Goal: Complete application form: Complete application form

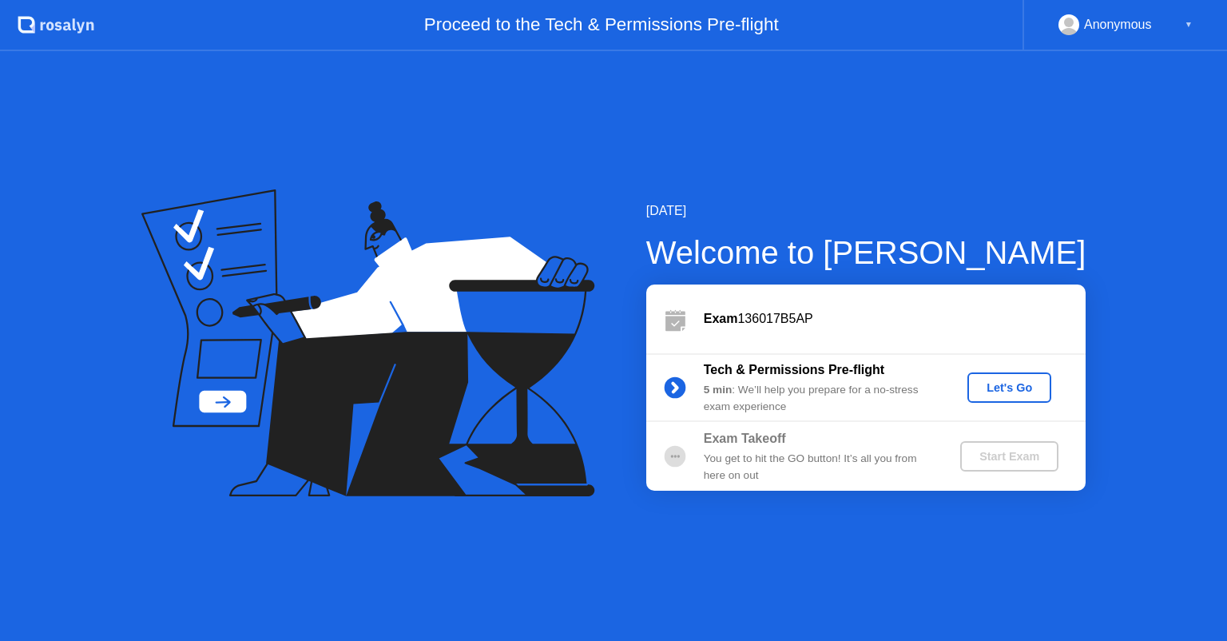
click at [1009, 385] on div "Let's Go" at bounding box center [1009, 387] width 71 height 13
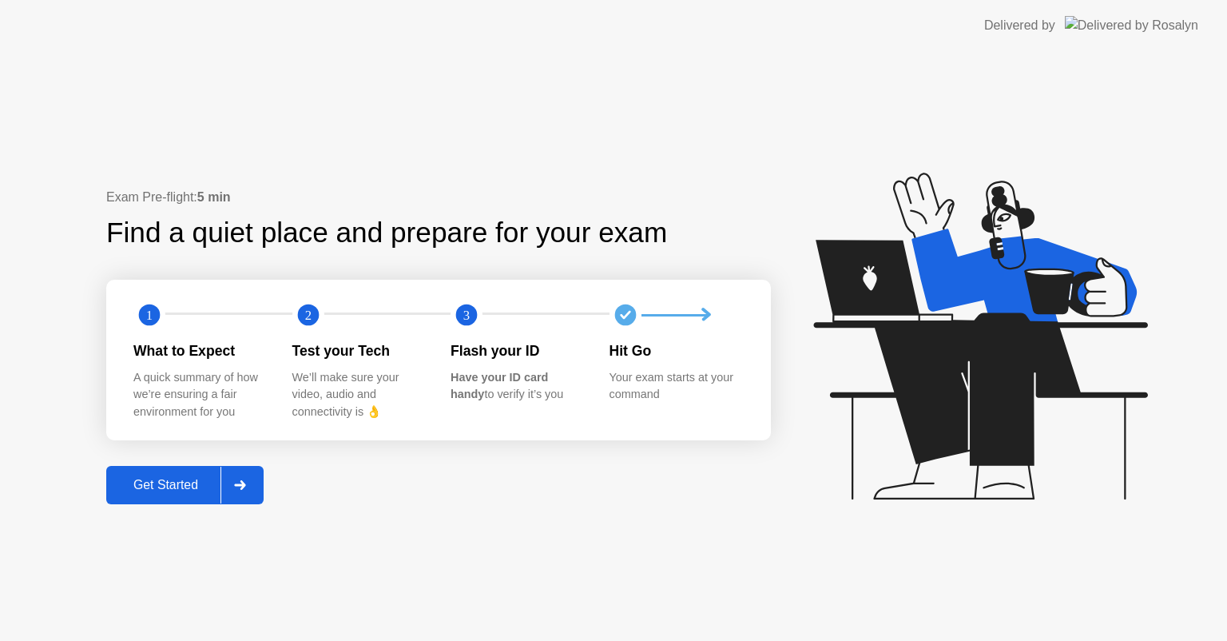
click at [241, 479] on div at bounding box center [240, 485] width 38 height 37
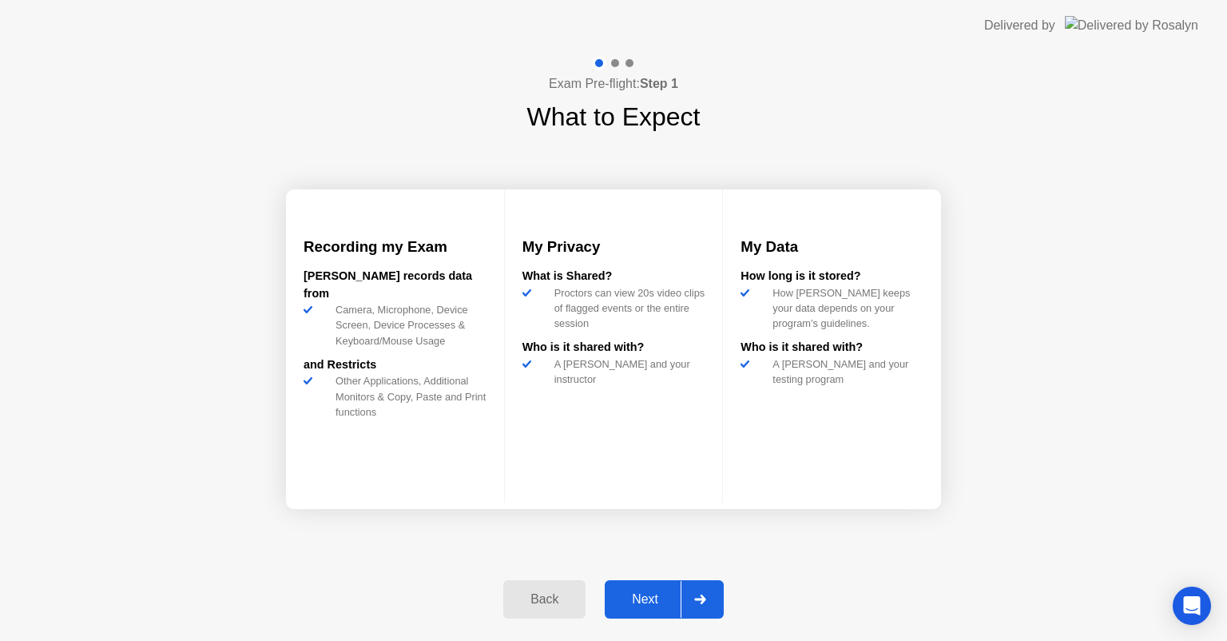
click at [636, 586] on button "Next" at bounding box center [664, 599] width 119 height 38
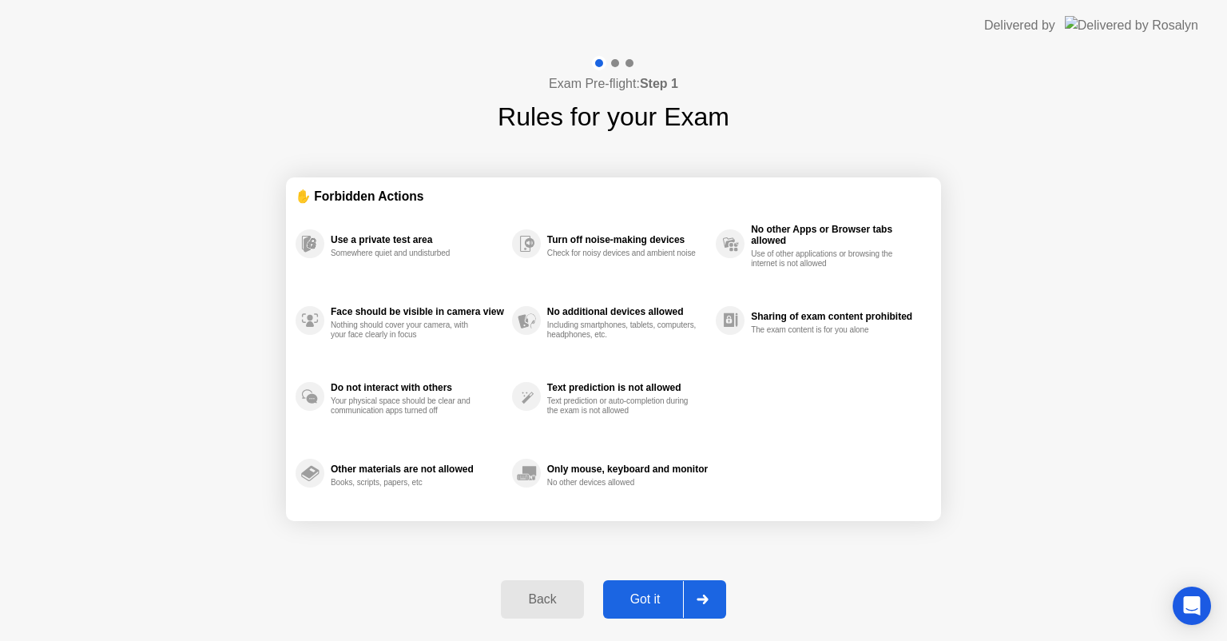
click at [671, 599] on div "Got it" at bounding box center [645, 599] width 75 height 14
select select "**********"
select select "*******"
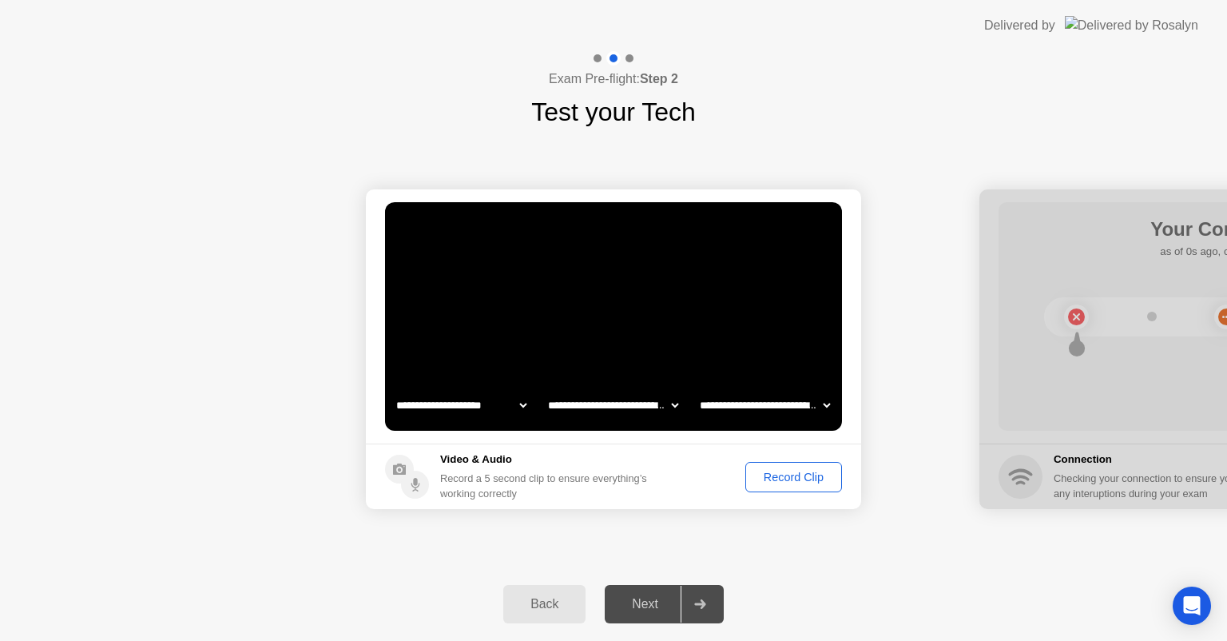
click at [775, 478] on div "Record Clip" at bounding box center [794, 477] width 86 height 13
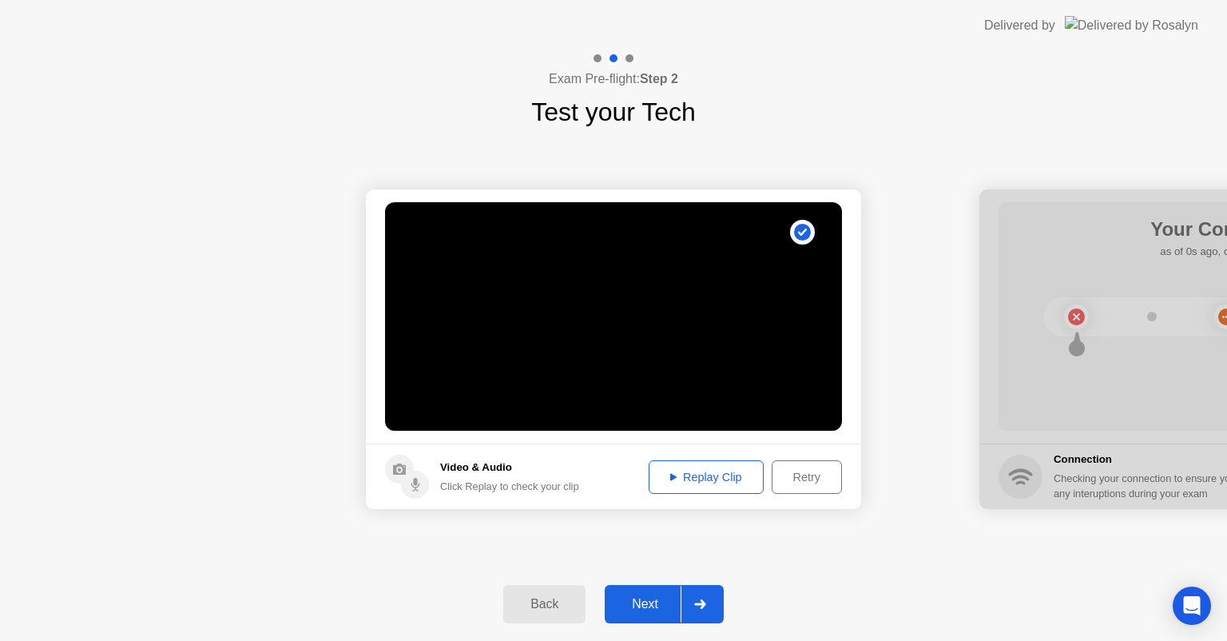
click at [684, 601] on div at bounding box center [700, 604] width 38 height 37
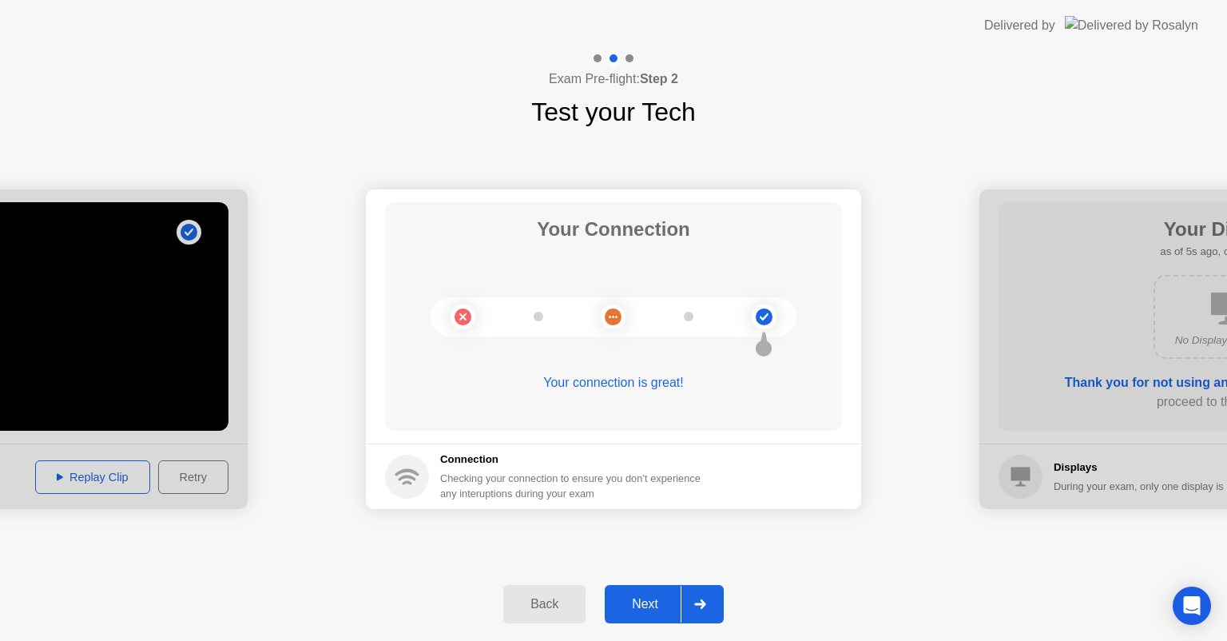
drag, startPoint x: 680, startPoint y: 588, endPoint x: 672, endPoint y: 577, distance: 13.7
click at [672, 577] on div "Back Next" at bounding box center [613, 604] width 1227 height 74
click at [678, 607] on div "Next" at bounding box center [645, 604] width 71 height 14
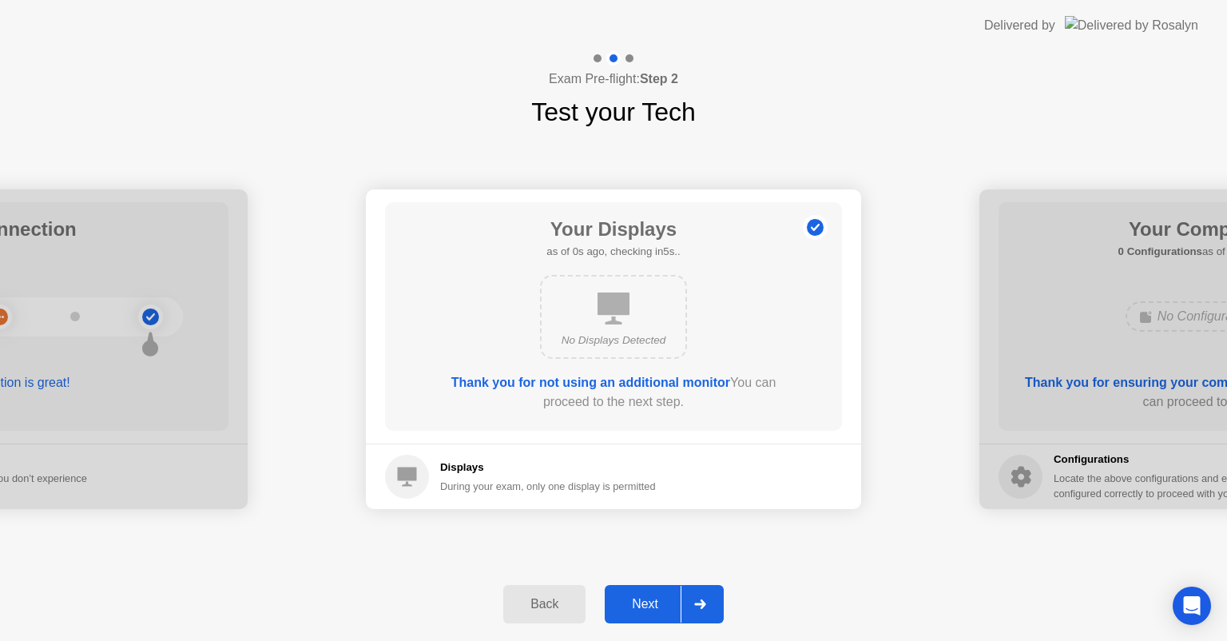
click at [673, 604] on div "Next" at bounding box center [645, 604] width 71 height 14
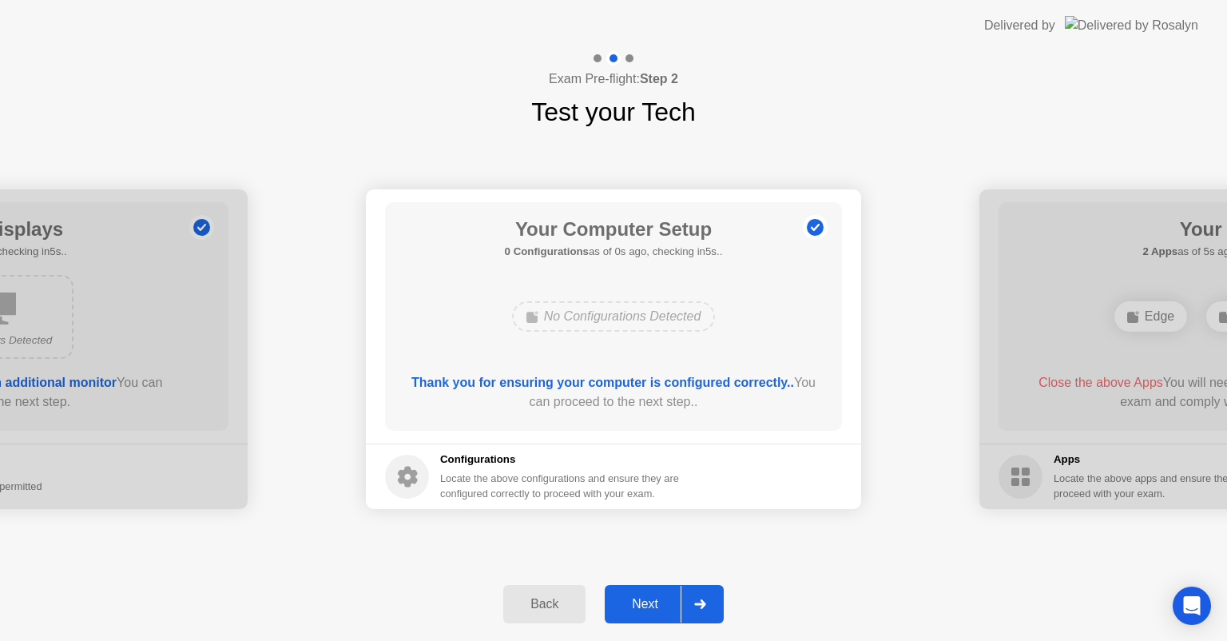
click at [673, 604] on div "Next" at bounding box center [645, 604] width 71 height 14
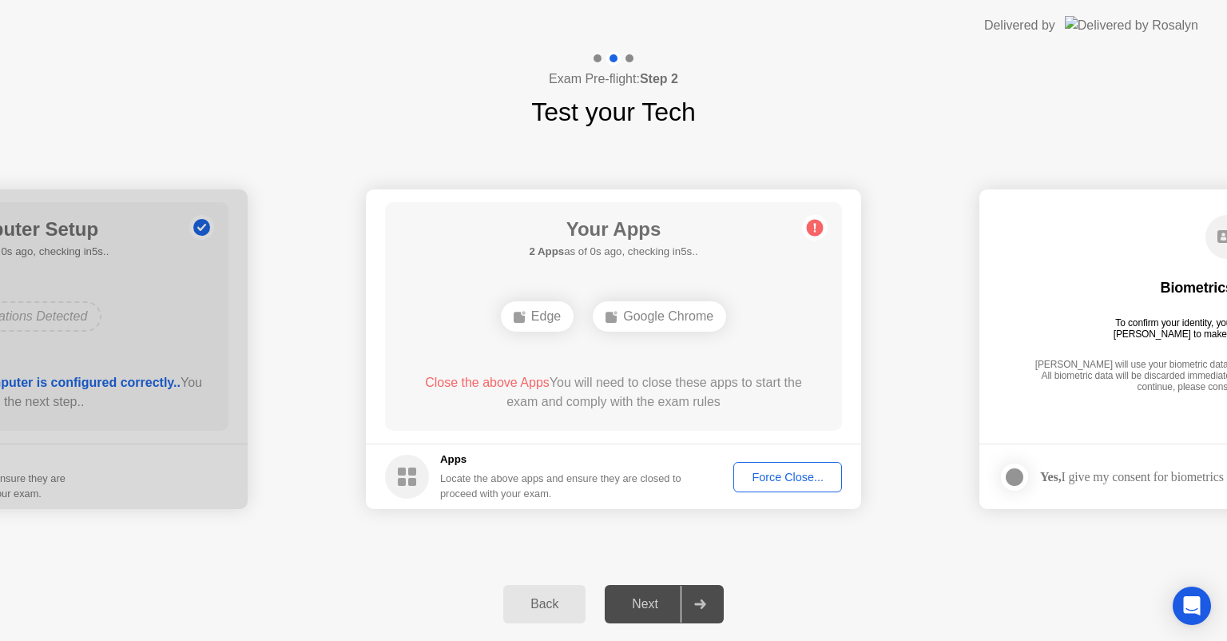
click at [768, 479] on div "Force Close..." at bounding box center [787, 477] width 97 height 13
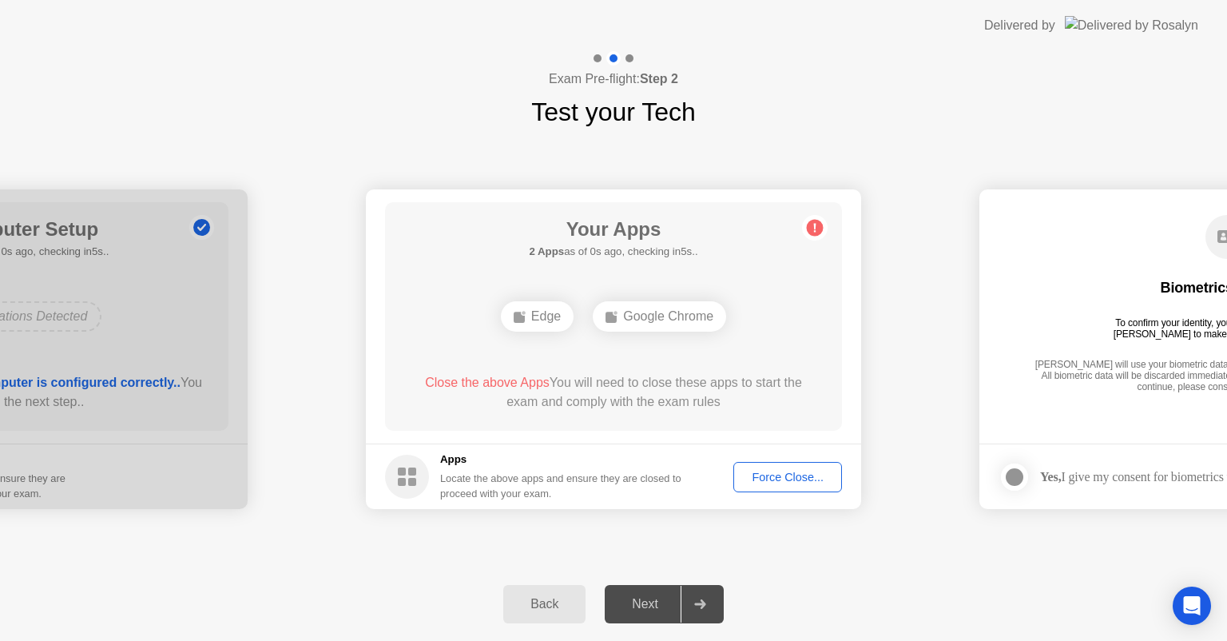
click at [758, 479] on div "Force Close..." at bounding box center [787, 477] width 97 height 13
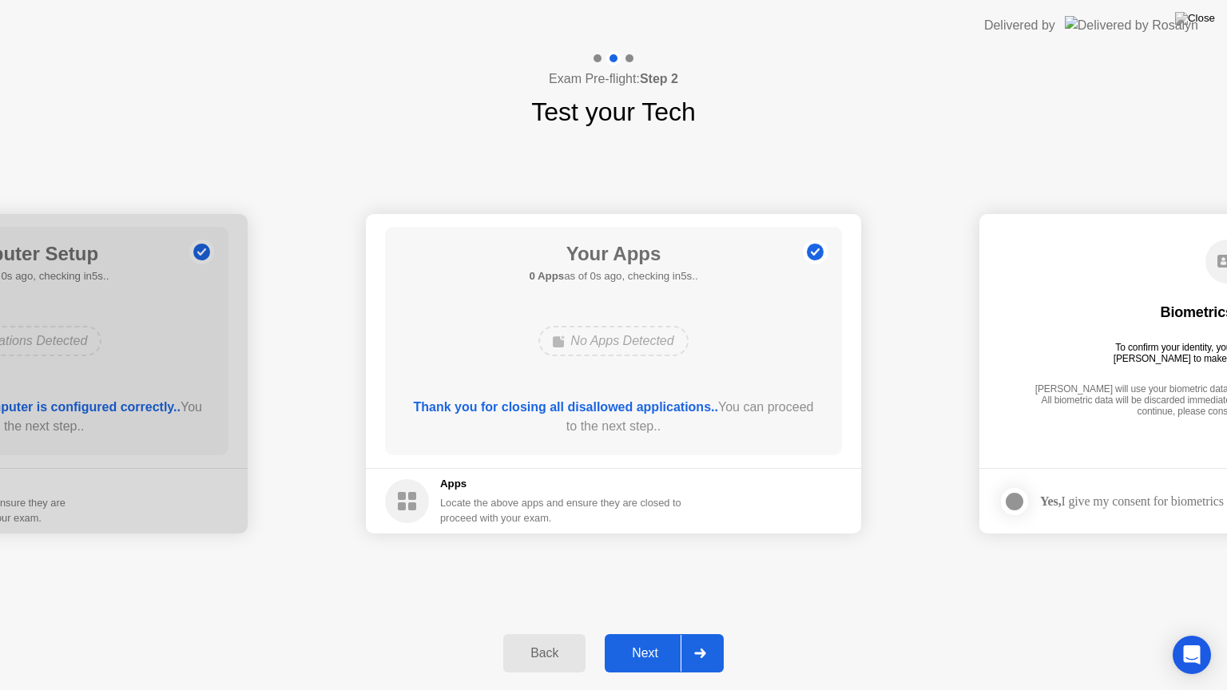
click at [667, 638] on button "Next" at bounding box center [664, 653] width 119 height 38
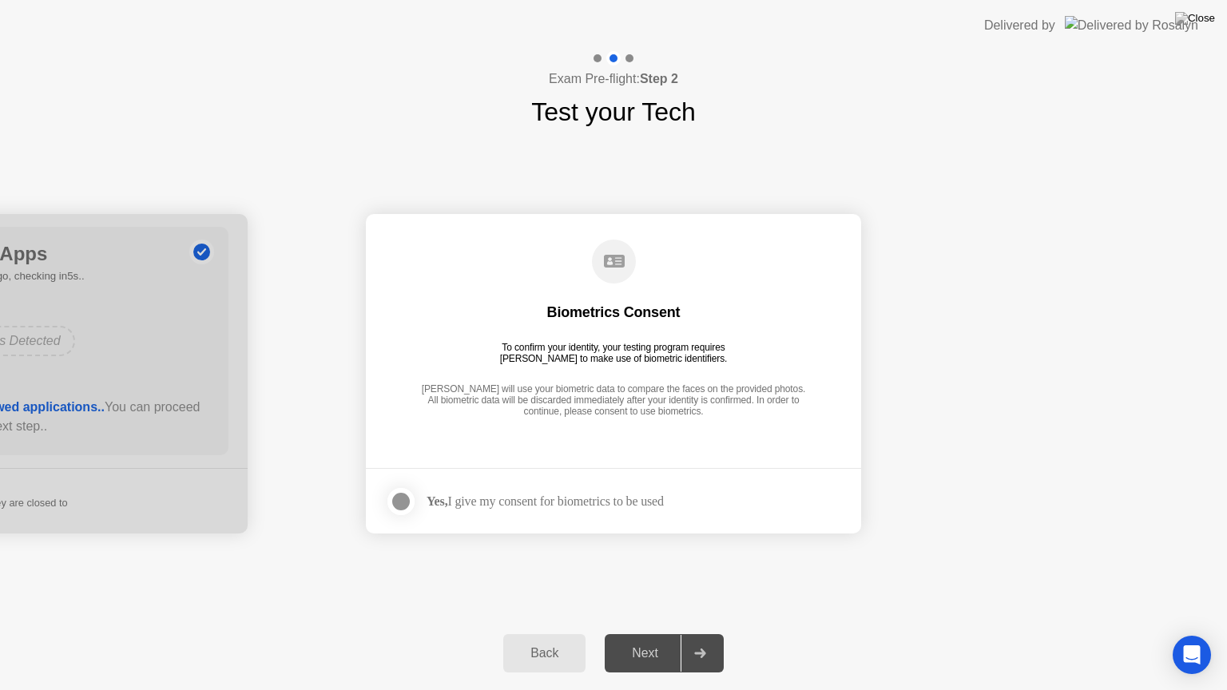
click at [408, 499] on div at bounding box center [401, 501] width 19 height 19
click at [649, 638] on button "Next" at bounding box center [664, 653] width 119 height 38
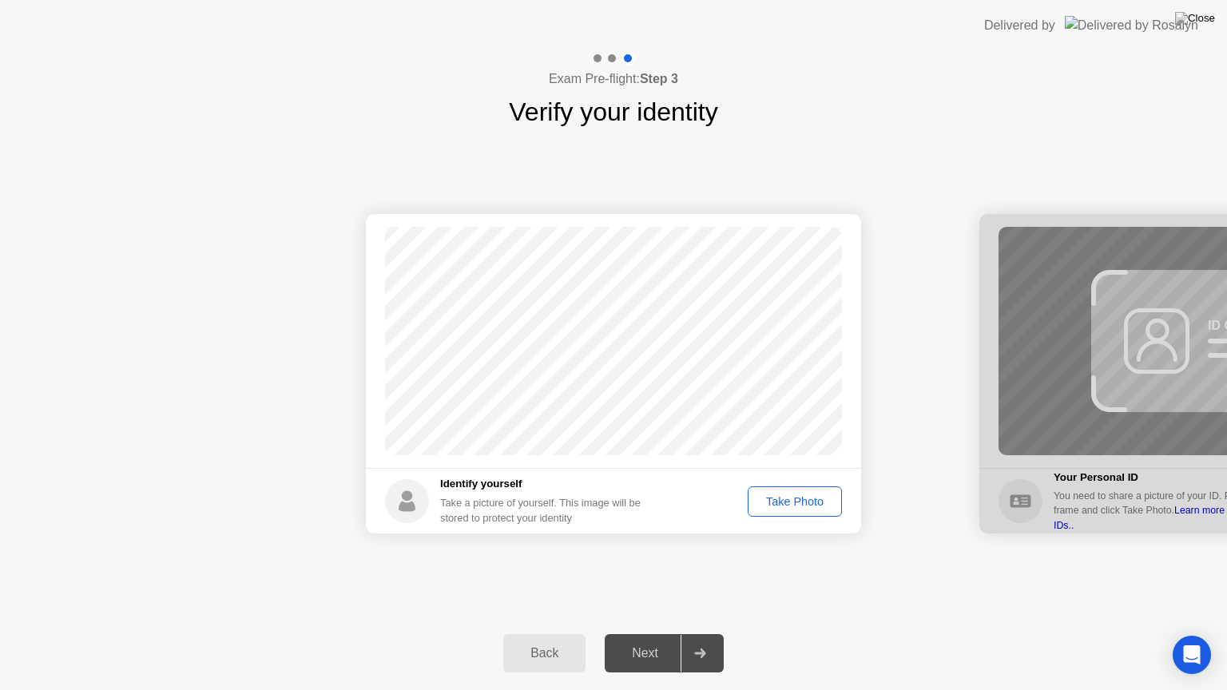
click at [770, 505] on div "Take Photo" at bounding box center [795, 501] width 83 height 13
click at [678, 640] on div "Next" at bounding box center [645, 653] width 71 height 14
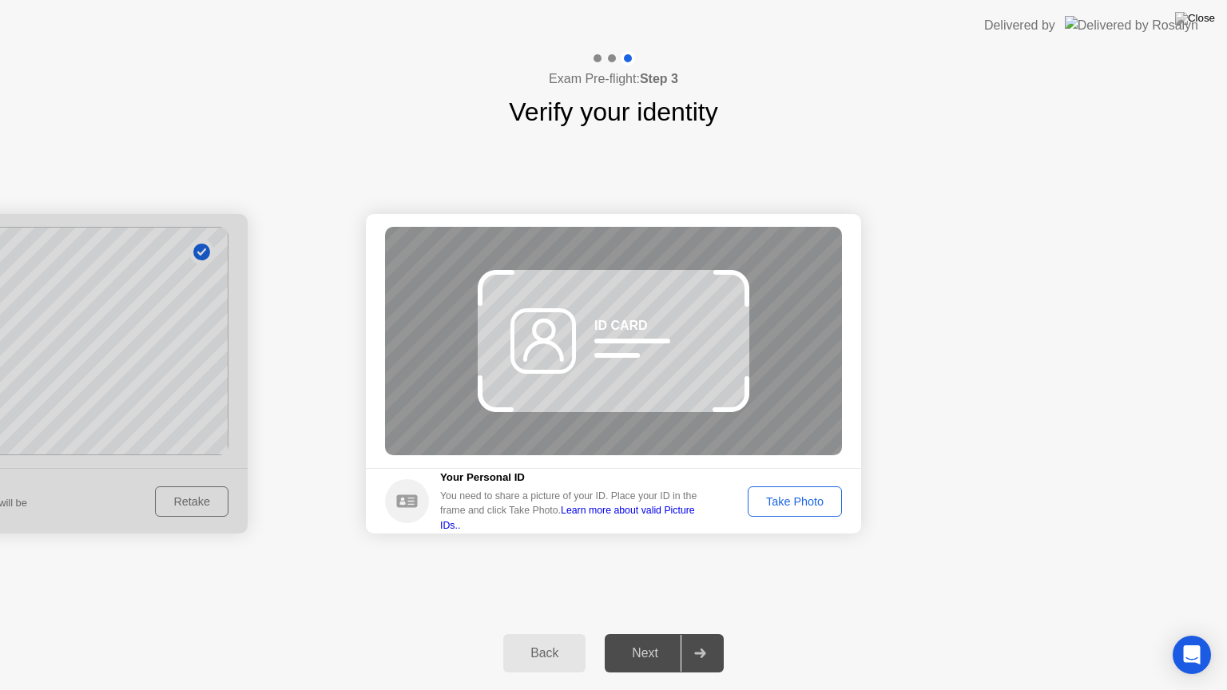
click at [793, 502] on div "Take Photo" at bounding box center [795, 501] width 83 height 13
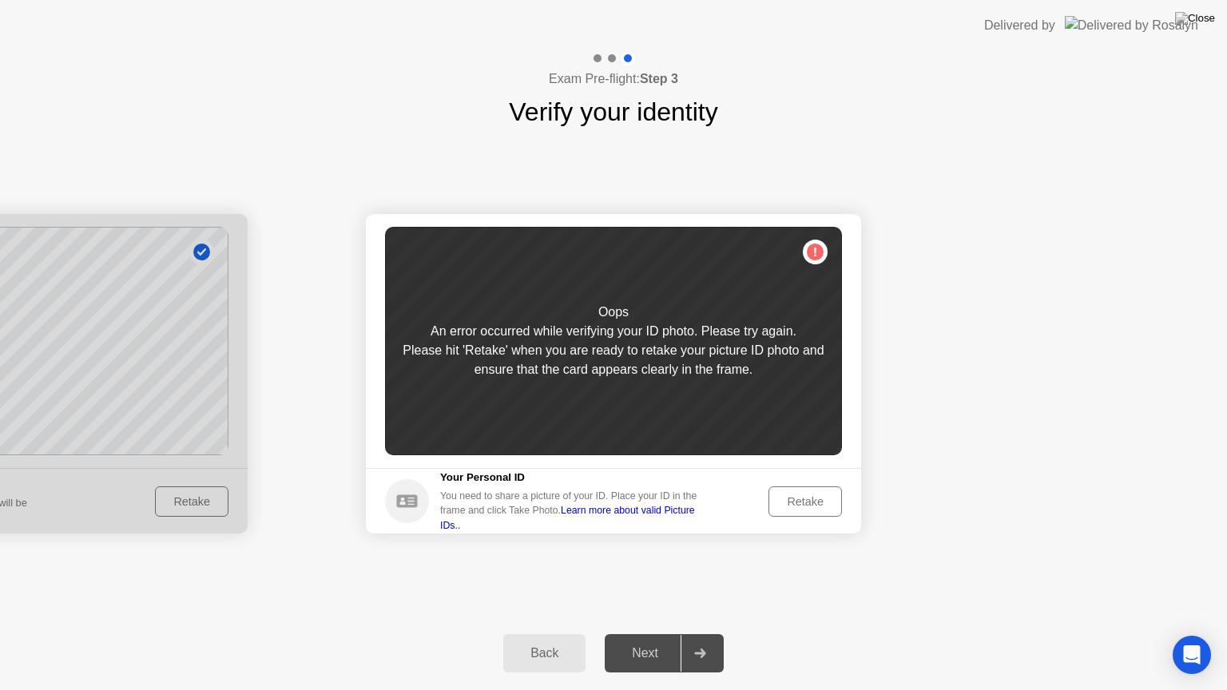
click at [783, 495] on div "Retake" at bounding box center [805, 501] width 62 height 13
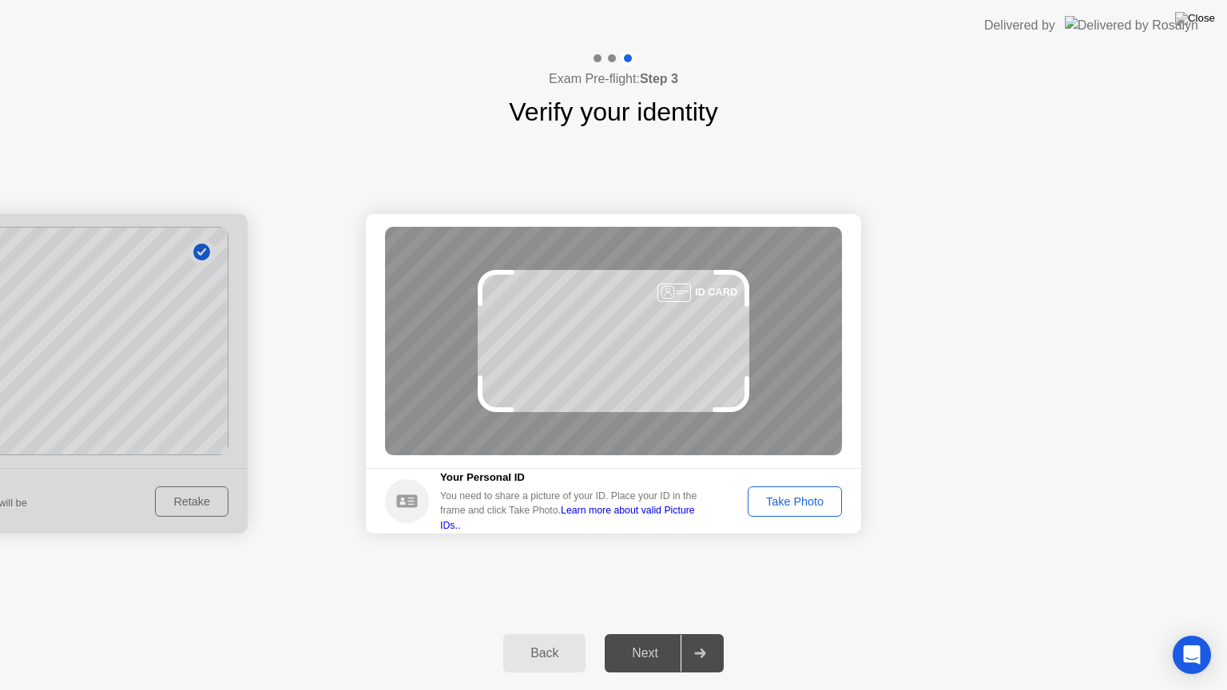
click at [790, 491] on button "Take Photo" at bounding box center [795, 502] width 94 height 30
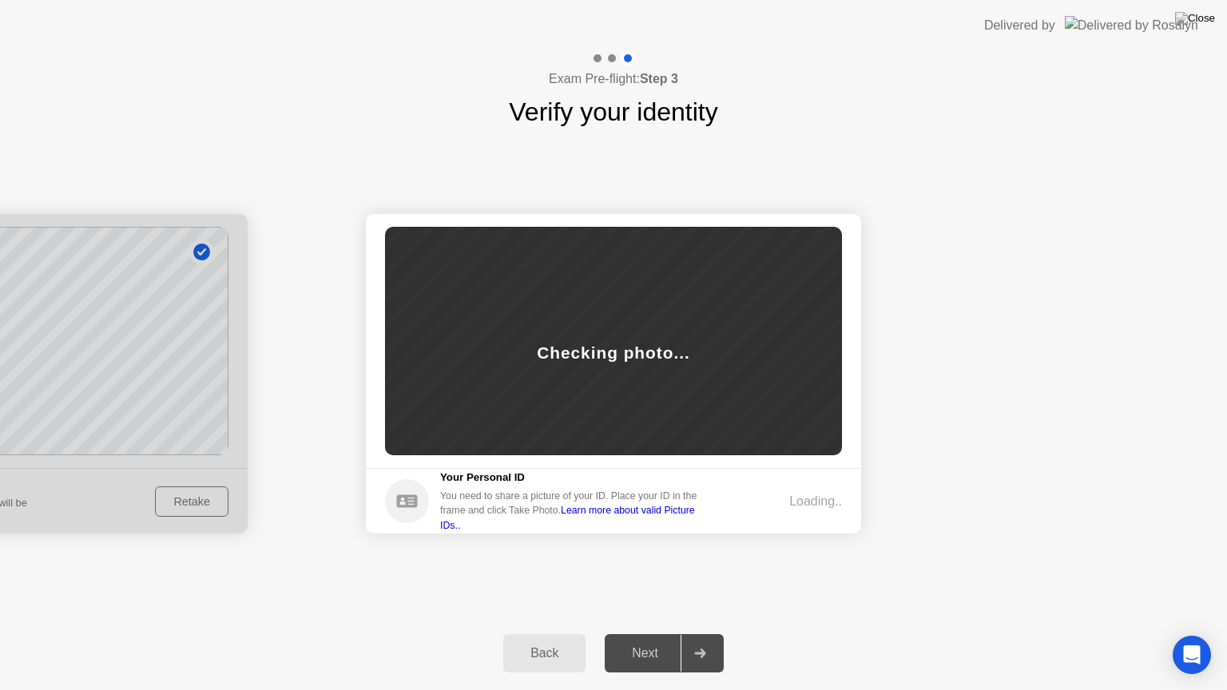
click at [214, 500] on div at bounding box center [-1, 374] width 495 height 320
click at [517, 640] on button "Back" at bounding box center [544, 653] width 82 height 38
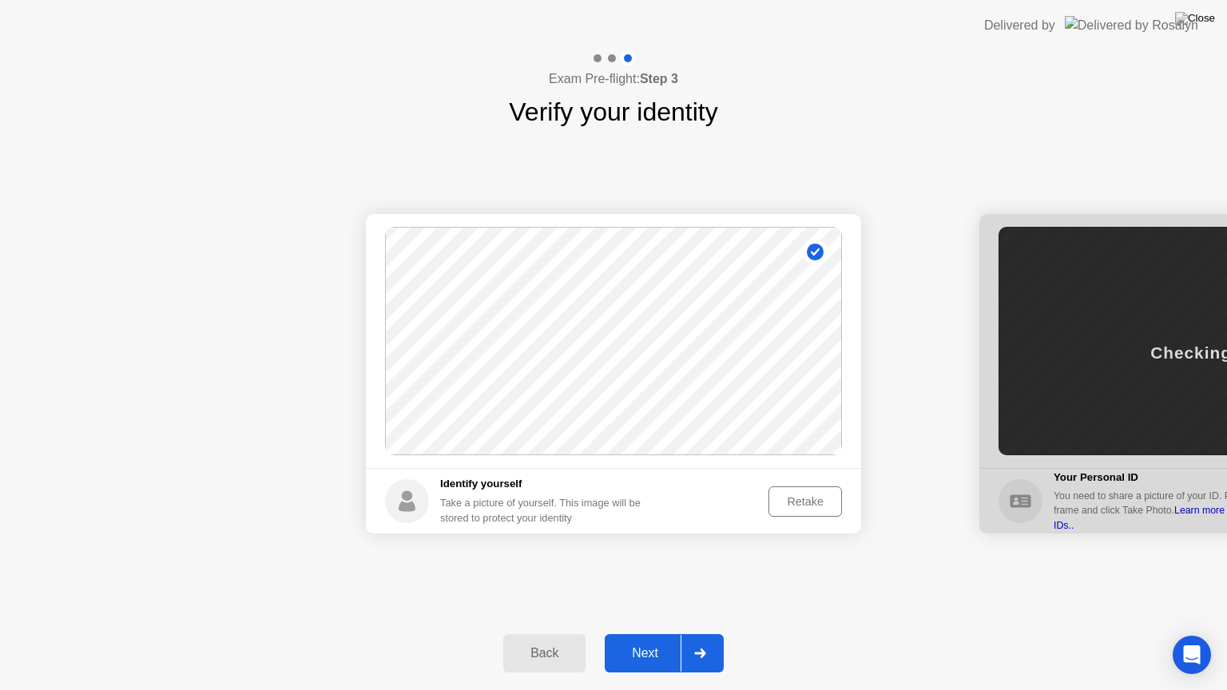
click at [794, 495] on div "Retake" at bounding box center [805, 501] width 62 height 13
click at [794, 495] on div "Take Photo" at bounding box center [795, 501] width 83 height 13
click at [664, 640] on div "Next" at bounding box center [645, 653] width 71 height 14
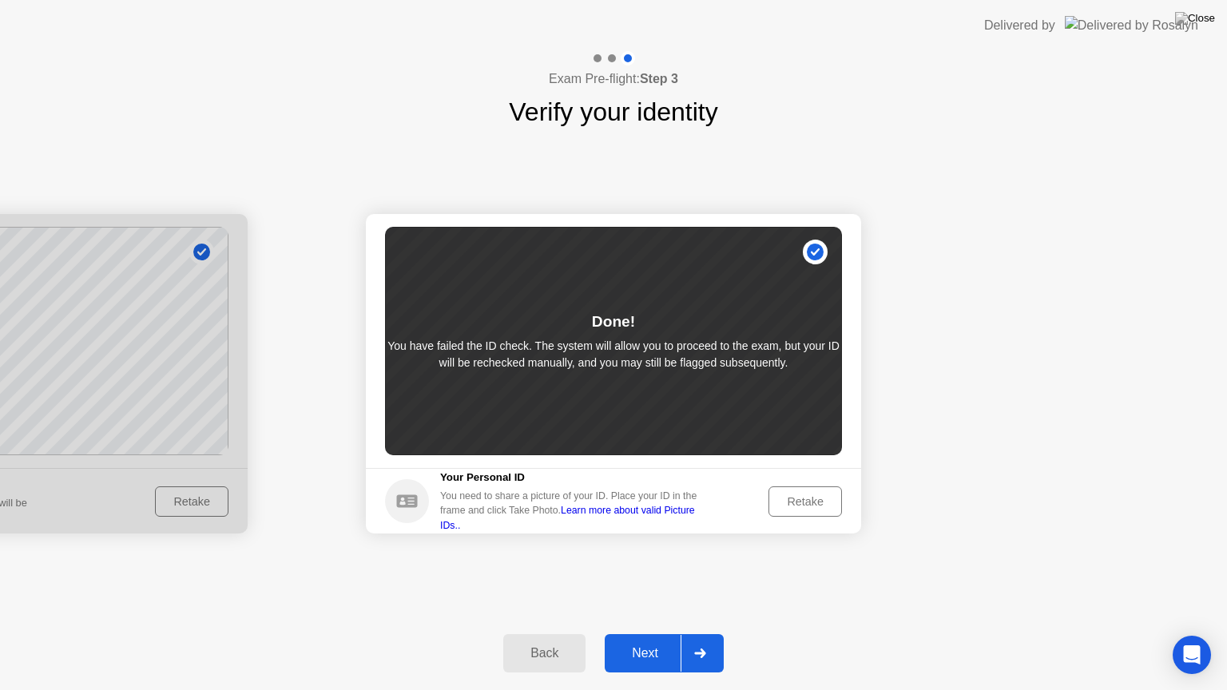
click at [690, 640] on div at bounding box center [700, 653] width 38 height 37
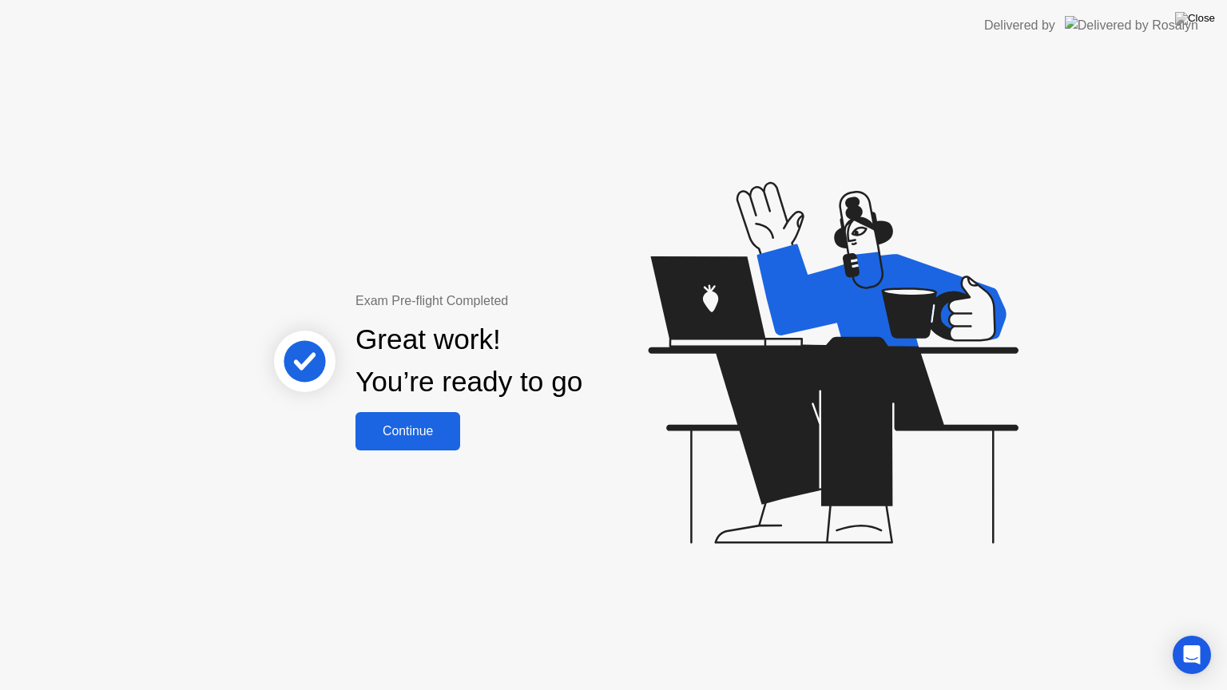
click at [434, 444] on button "Continue" at bounding box center [408, 431] width 105 height 38
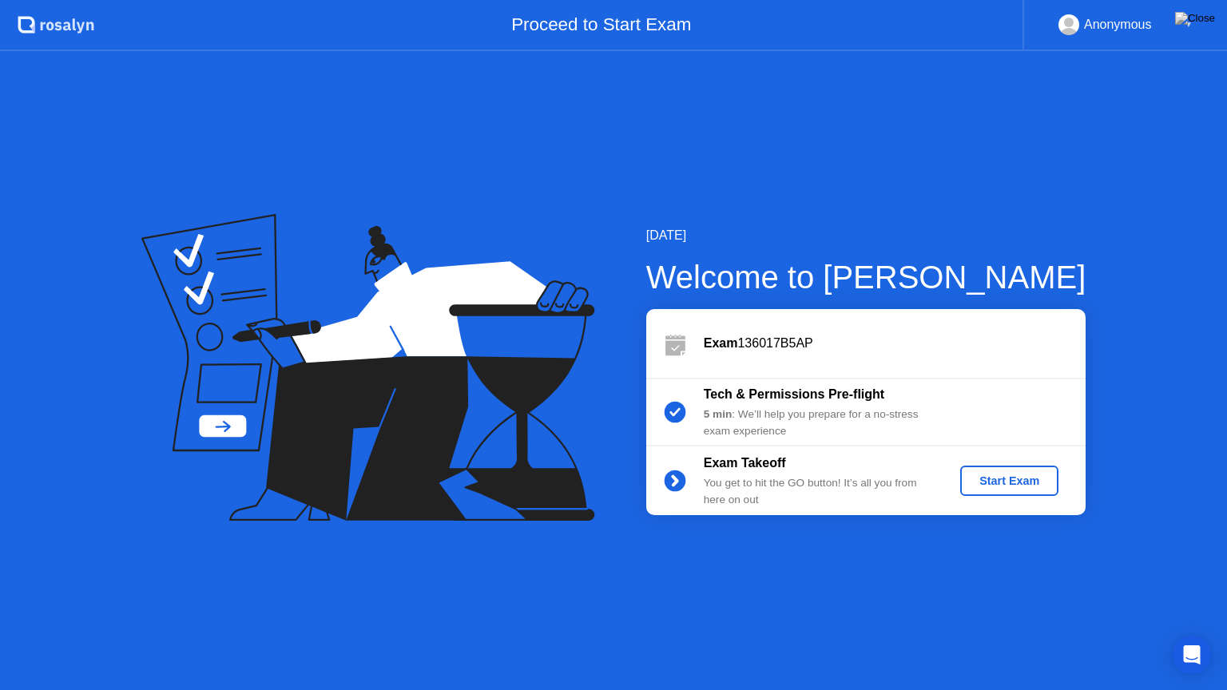
click at [967, 466] on button "Start Exam" at bounding box center [1010, 481] width 98 height 30
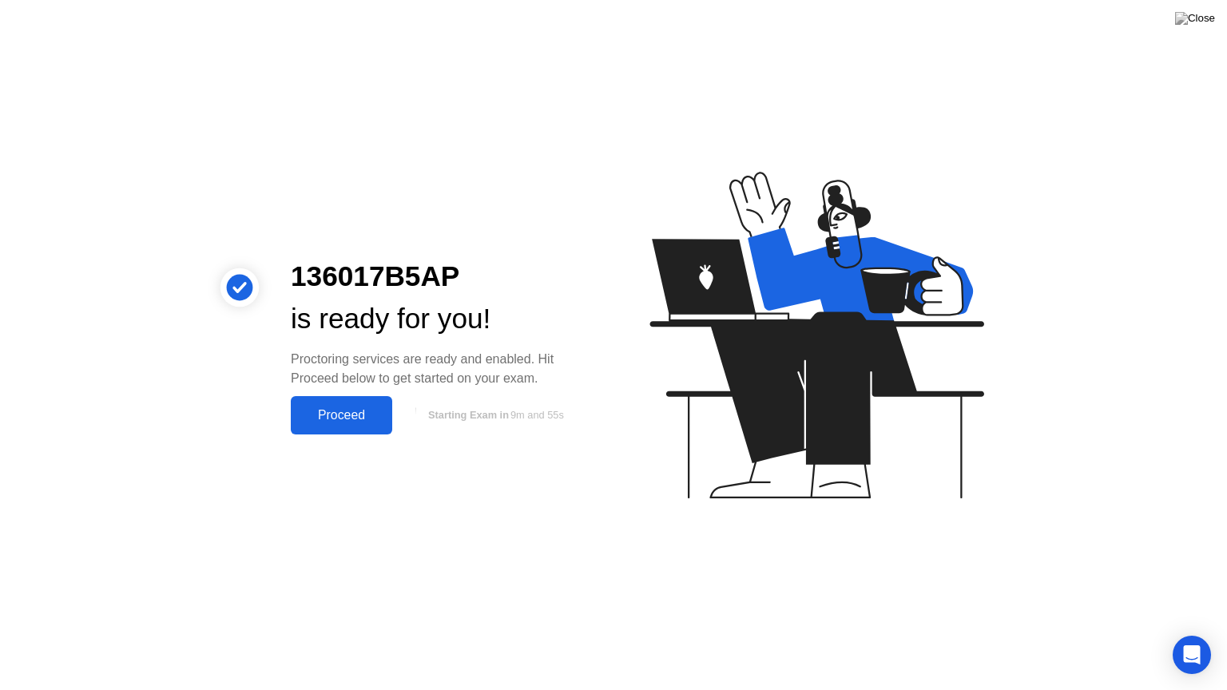
click at [355, 408] on div "Proceed" at bounding box center [342, 415] width 92 height 14
